Goal: Information Seeking & Learning: Learn about a topic

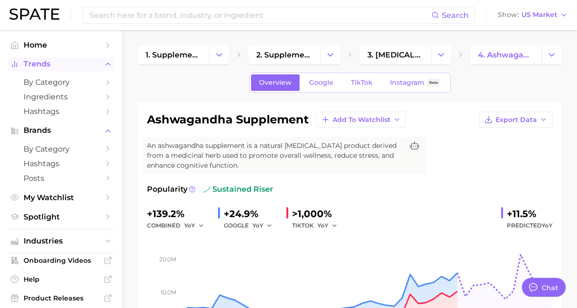
click at [32, 67] on span "Trends" at bounding box center [61, 64] width 75 height 8
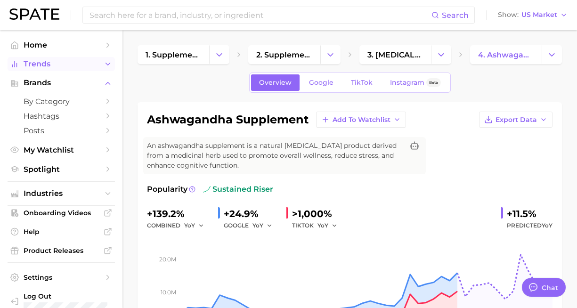
click at [53, 57] on button "Trends" at bounding box center [61, 64] width 107 height 14
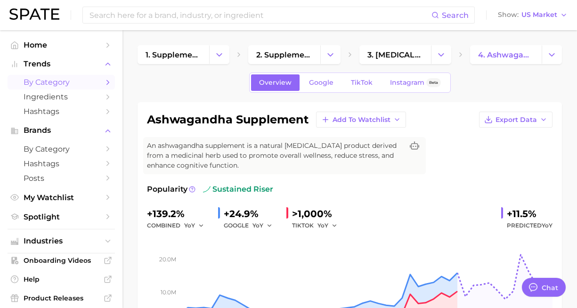
click at [72, 81] on span "by Category" at bounding box center [61, 82] width 75 height 9
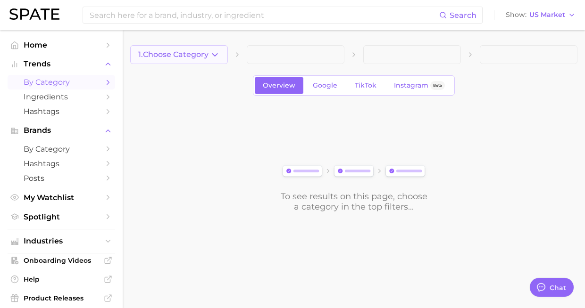
click at [217, 55] on icon "button" at bounding box center [215, 55] width 10 height 10
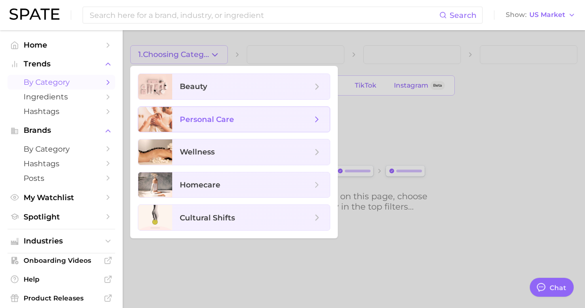
click at [225, 116] on span "personal care" at bounding box center [207, 119] width 54 height 9
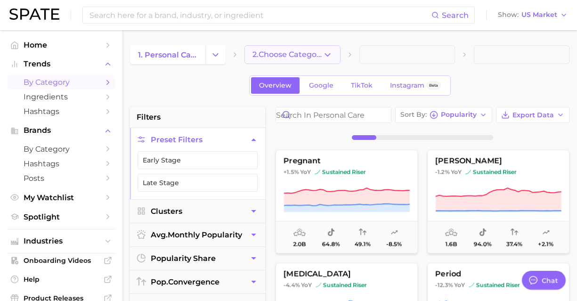
click at [300, 60] on button "2. Choose Category" at bounding box center [293, 54] width 96 height 19
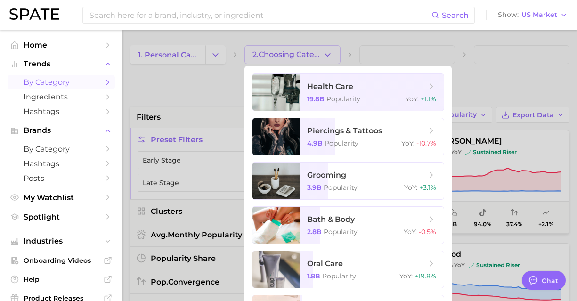
click at [232, 74] on div at bounding box center [288, 150] width 577 height 301
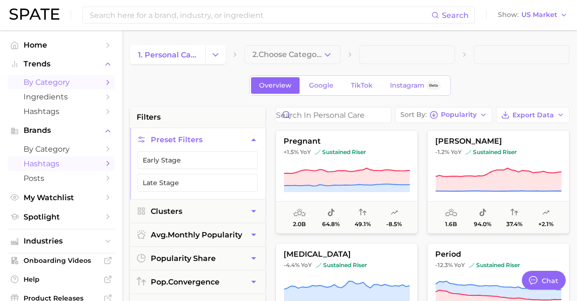
click at [42, 161] on span "Hashtags" at bounding box center [61, 163] width 75 height 9
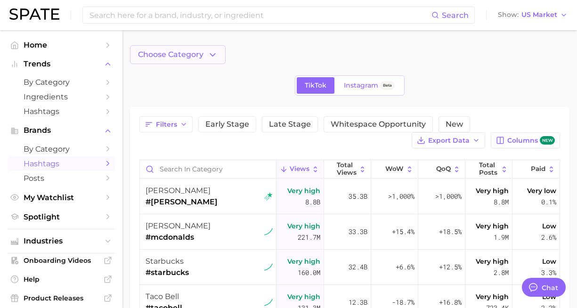
click at [212, 59] on icon "button" at bounding box center [213, 55] width 10 height 10
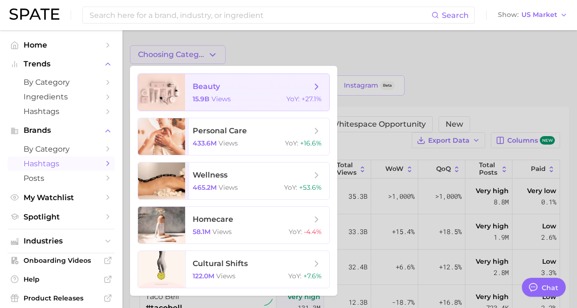
click at [247, 94] on span "beauty 15.9b views YoY : +27.1%" at bounding box center [257, 92] width 144 height 37
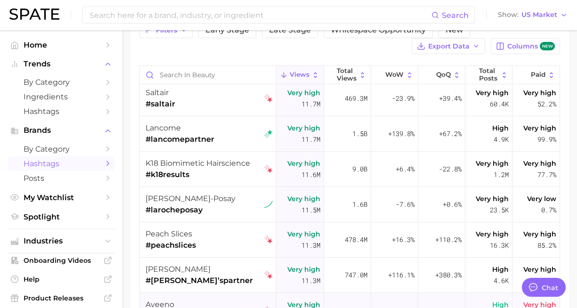
scroll to position [2177, 0]
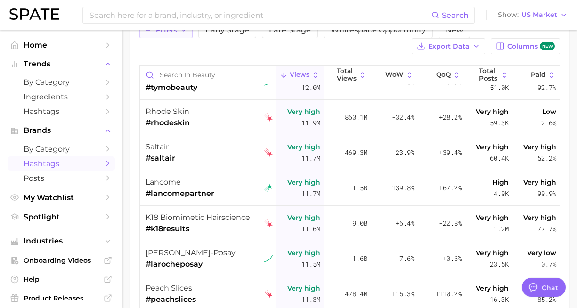
click at [177, 33] on button "Filters" at bounding box center [166, 30] width 53 height 16
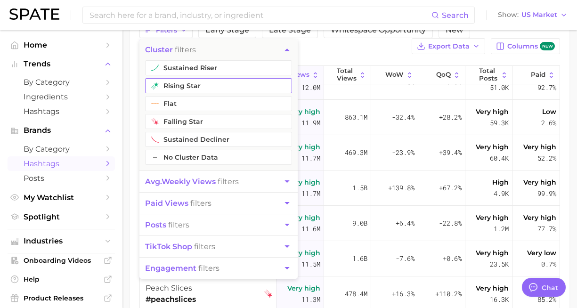
click at [190, 79] on button "rising star" at bounding box center [218, 85] width 147 height 15
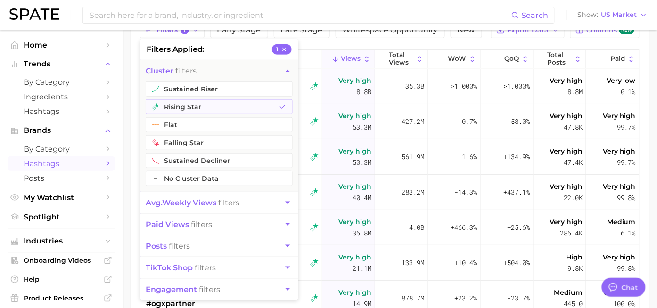
type textarea "x"
click at [327, 38] on div "Filters 1 filters applied 1 cluster filters sustained riser rising star flat fa…" at bounding box center [391, 30] width 500 height 16
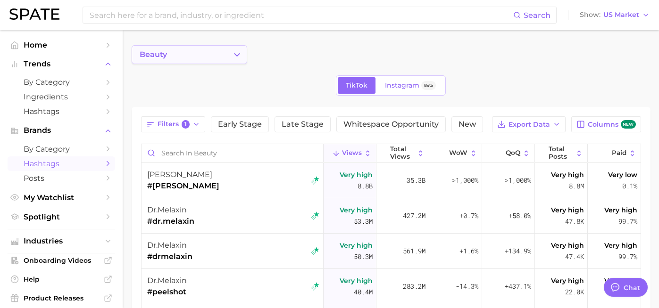
click at [207, 54] on button "beauty" at bounding box center [189, 54] width 115 height 19
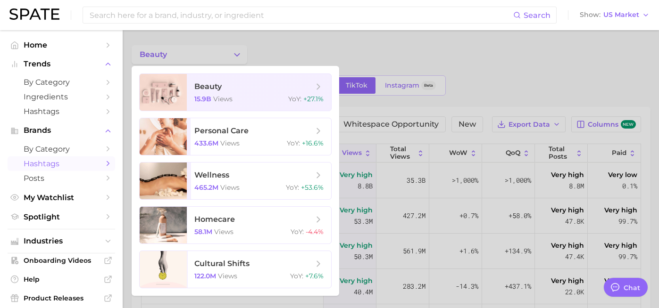
click at [410, 35] on div at bounding box center [329, 154] width 659 height 308
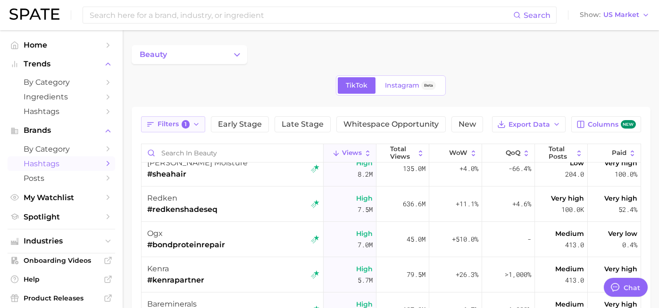
click at [177, 129] on button "Filters 1" at bounding box center [173, 124] width 65 height 16
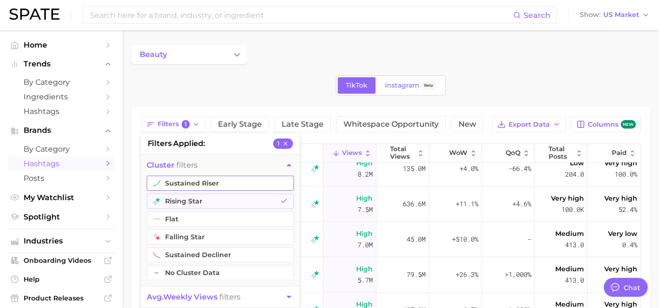
click at [190, 182] on button "sustained riser" at bounding box center [220, 183] width 147 height 15
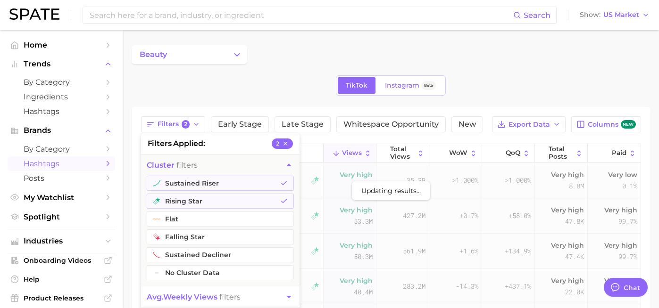
click at [138, 133] on main "beauty TikTok Instagram Beta Filters 2 filters applied 2 cluster filters sustai…" at bounding box center [391, 269] width 536 height 478
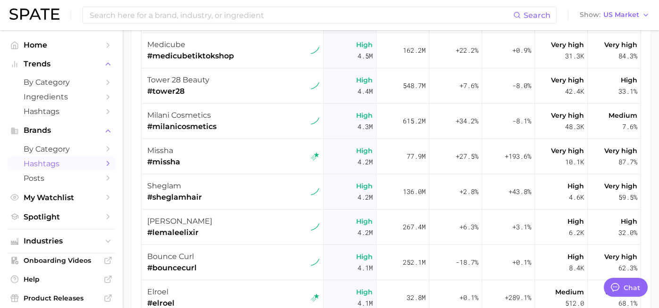
scroll to position [3004, 0]
